Goal: Navigation & Orientation: Find specific page/section

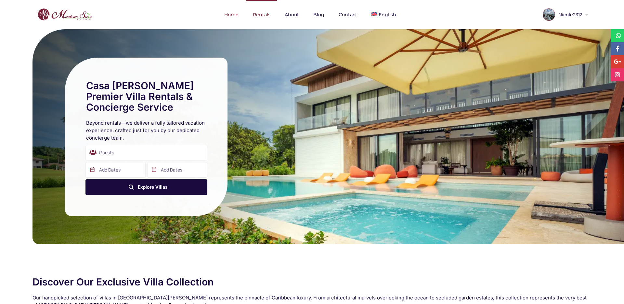
click at [259, 13] on link "Rentals" at bounding box center [261, 14] width 31 height 29
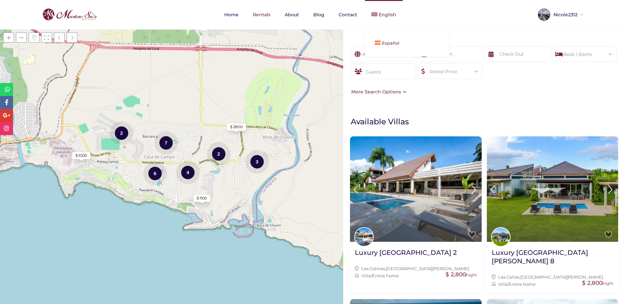
click at [395, 44] on span "Español" at bounding box center [391, 42] width 18 height 5
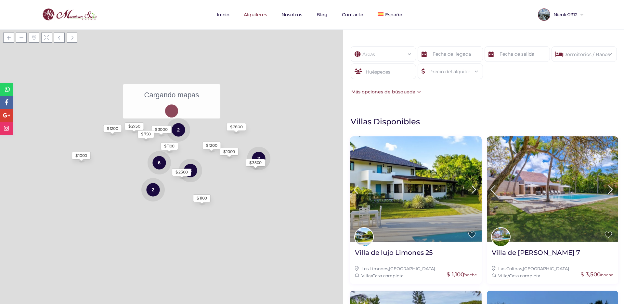
click at [497, 63] on div at bounding box center [517, 54] width 67 height 17
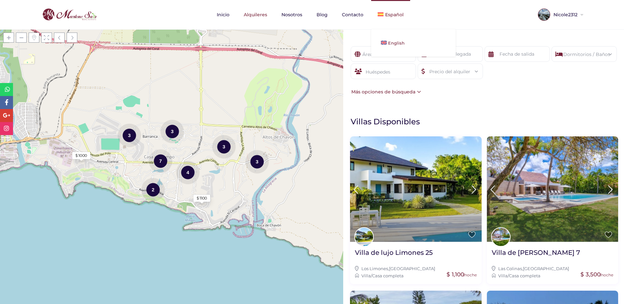
click at [393, 45] on span "English" at bounding box center [396, 42] width 17 height 5
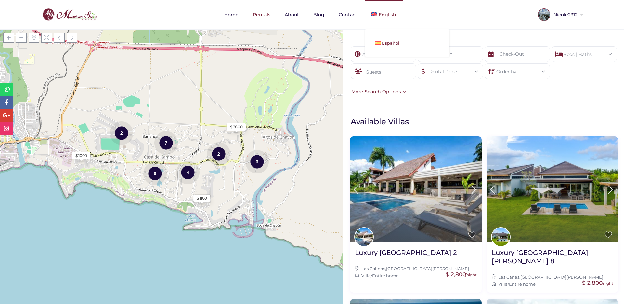
click at [383, 42] on span "Español" at bounding box center [391, 42] width 18 height 5
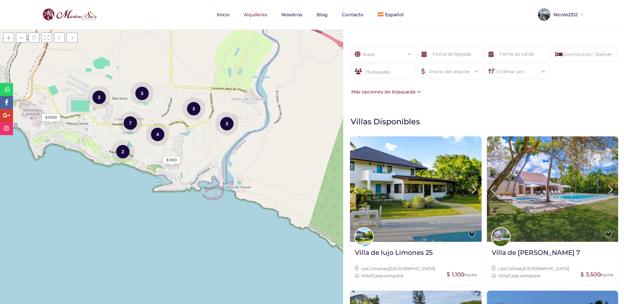
click at [493, 65] on icon at bounding box center [491, 71] width 6 height 16
click at [505, 70] on div "Ordenar por" at bounding box center [517, 69] width 55 height 11
click at [465, 104] on div "Áreas Todas las areas Casa De Campo (27) - Barranca (1) - Barranca Oeste (1) - …" at bounding box center [483, 70] width 281 height 69
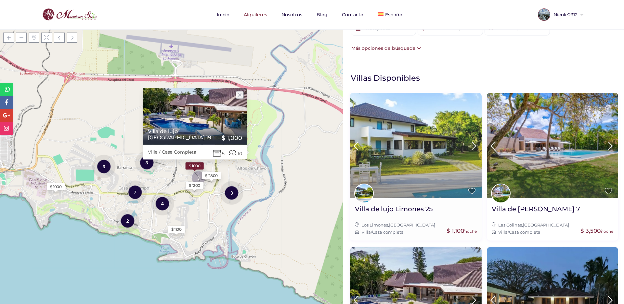
scroll to position [0, 0]
